Goal: Check status: Check status

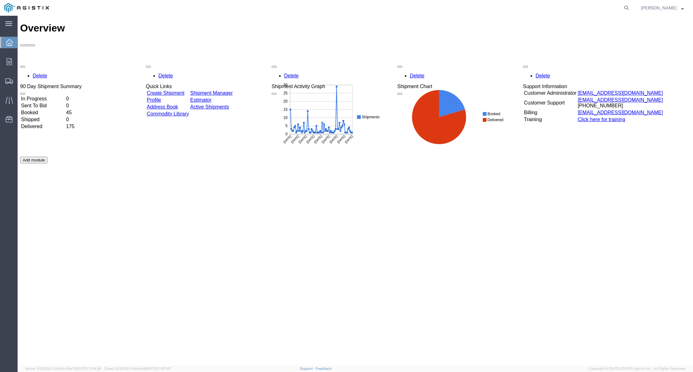
drag, startPoint x: 504, startPoint y: 186, endPoint x: 434, endPoint y: 169, distance: 71.4
click at [504, 186] on div "Delete 90 Day Shipment Summary In Progress 0 Sent To Bid 0 Booked 45 Shipped 0 …" at bounding box center [355, 156] width 670 height 189
click at [628, 9] on icon at bounding box center [626, 7] width 9 height 9
click at [459, 8] on input "search" at bounding box center [526, 7] width 191 height 15
paste input "56445205"
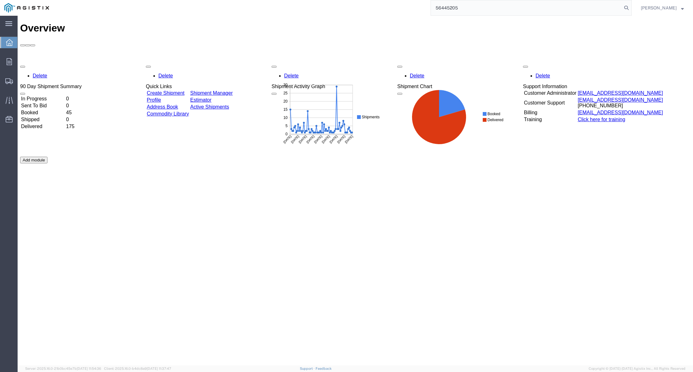
type input "56445205"
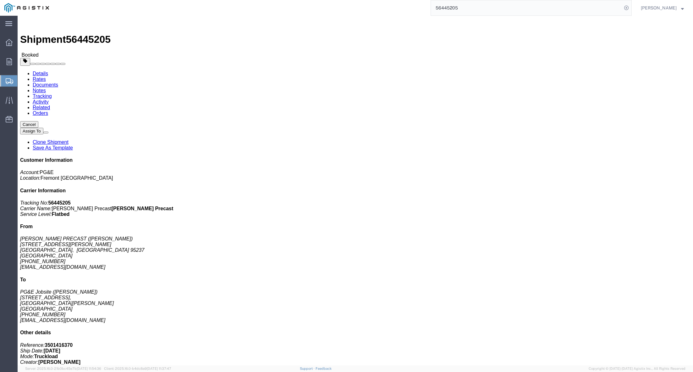
click span "button"
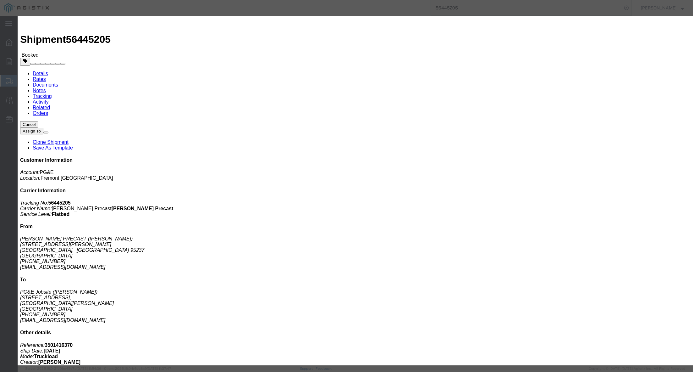
click div "[DATE] 4:00 PM"
click div
click div "[DATE] 6:00 PM"
click button "Save"
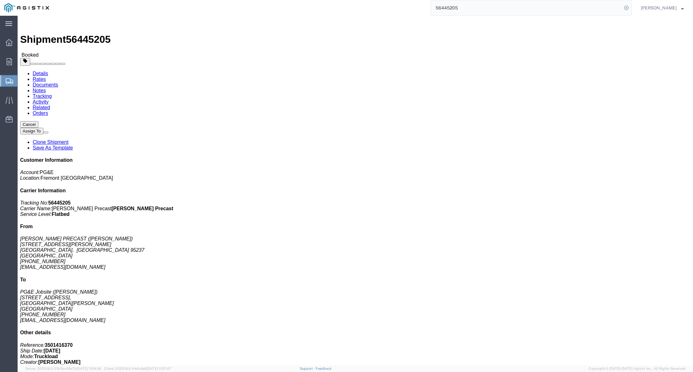
click button "Close"
click div "Customer Information Account: PG&E Location: [GEOGRAPHIC_DATA] [GEOGRAPHIC_DATA…"
